Goal: Find specific page/section: Find specific page/section

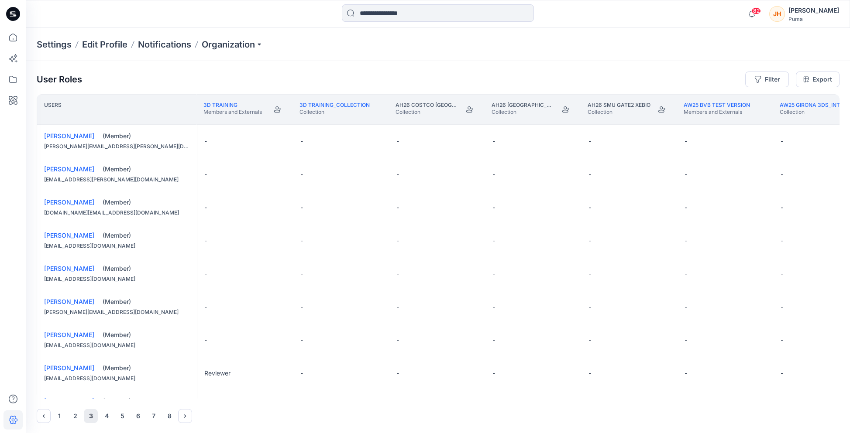
scroll to position [131, 0]
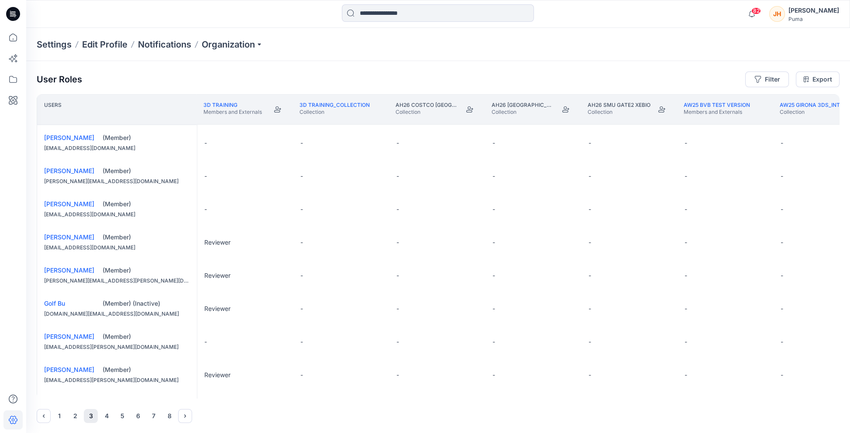
click at [20, 17] on div at bounding box center [13, 14] width 28 height 28
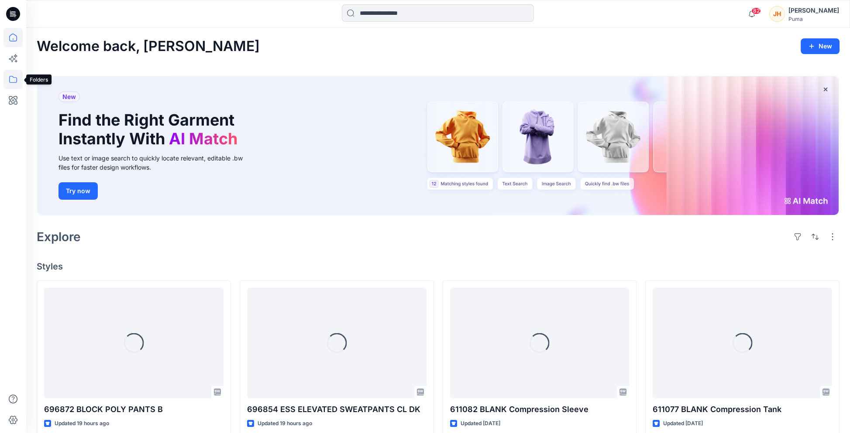
click at [10, 77] on icon at bounding box center [12, 79] width 19 height 19
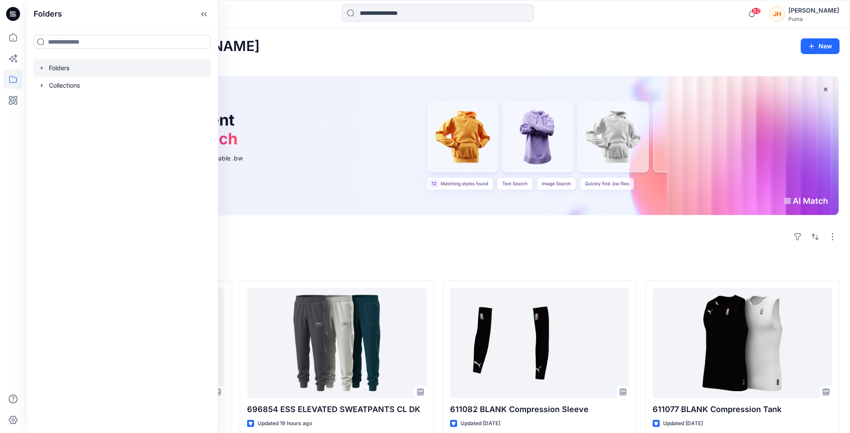
click at [42, 69] on icon "button" at bounding box center [42, 67] width 2 height 3
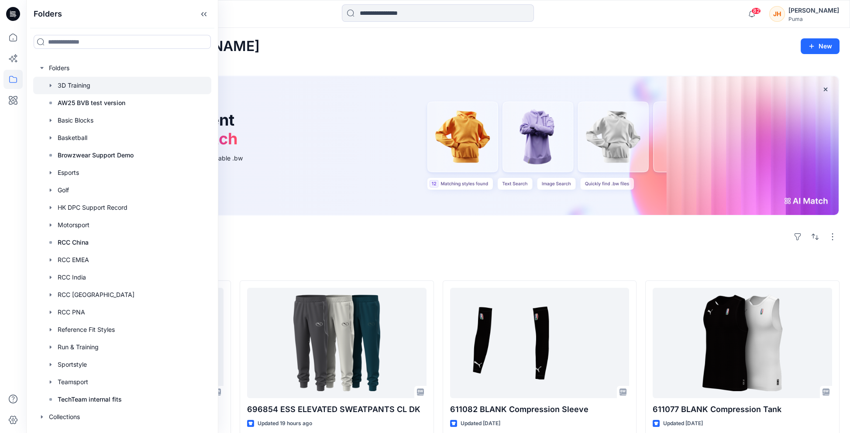
click at [99, 81] on div at bounding box center [122, 85] width 178 height 17
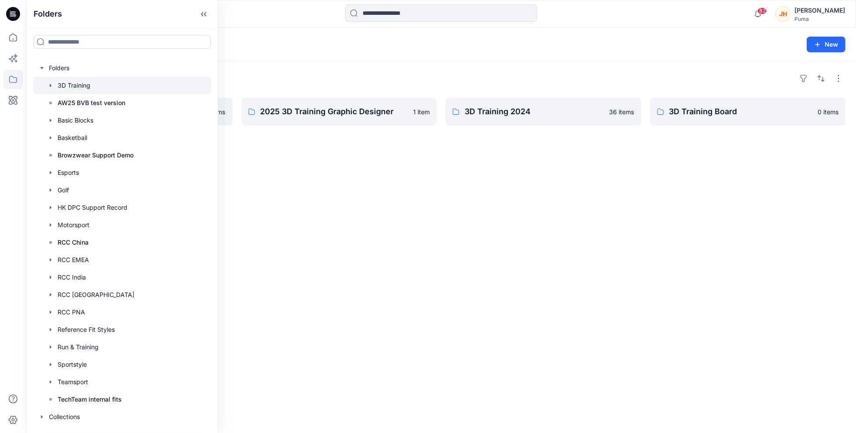
click at [273, 50] on div "Folders 3D Training 51" at bounding box center [407, 44] width 741 height 12
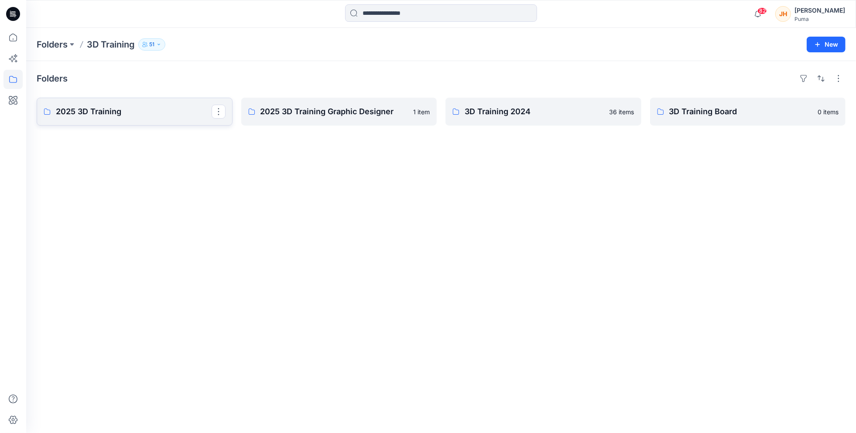
click at [193, 107] on p "2025 3D Training" at bounding box center [134, 112] width 156 height 12
